Goal: Navigation & Orientation: Find specific page/section

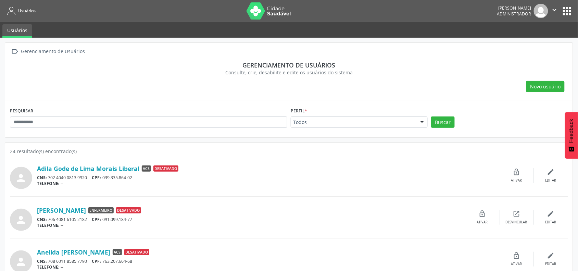
scroll to position [43, 0]
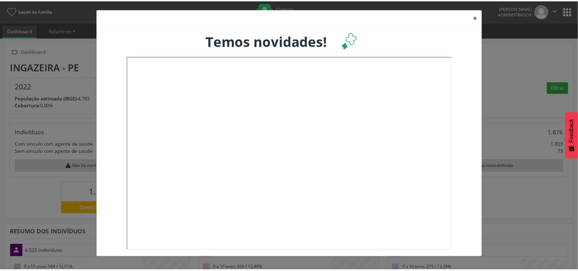
scroll to position [114, 191]
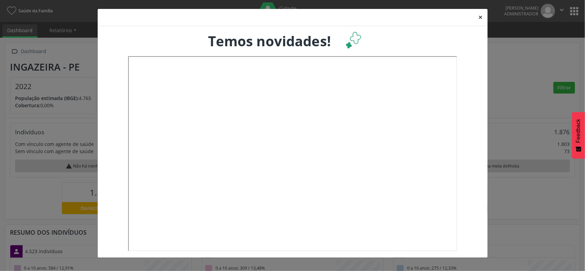
click at [480, 16] on button "×" at bounding box center [481, 17] width 14 height 17
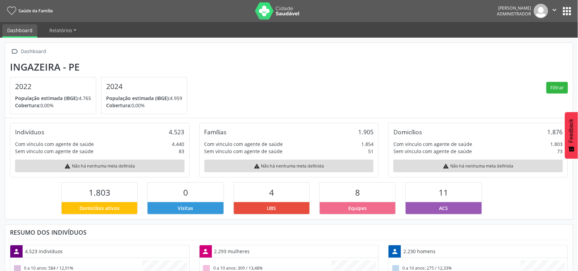
scroll to position [0, 0]
click at [570, 6] on button "apps" at bounding box center [568, 11] width 12 height 12
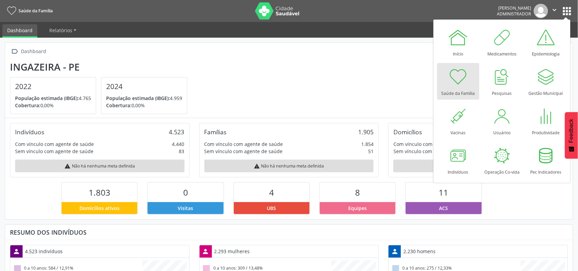
click at [293, 69] on section "Ingazeira - PE 2022 População estimada (IBGE): 4.765 Cobertura: 0,00% 2024 Popu…" at bounding box center [289, 87] width 558 height 53
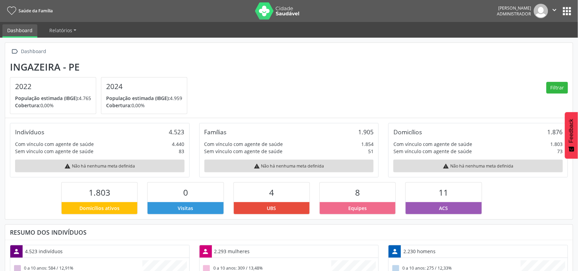
click at [569, 9] on button "apps" at bounding box center [568, 11] width 12 height 12
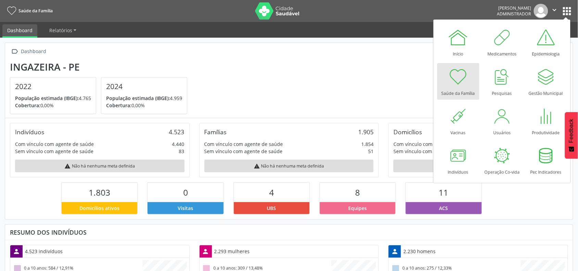
click at [278, 6] on img at bounding box center [277, 10] width 45 height 17
